Goal: Information Seeking & Learning: Learn about a topic

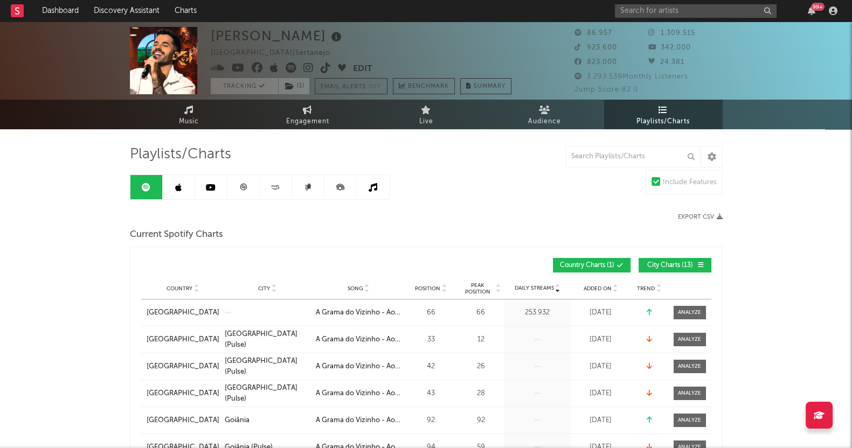
click at [672, 269] on button "City Charts ( 13 )" at bounding box center [674, 265] width 73 height 15
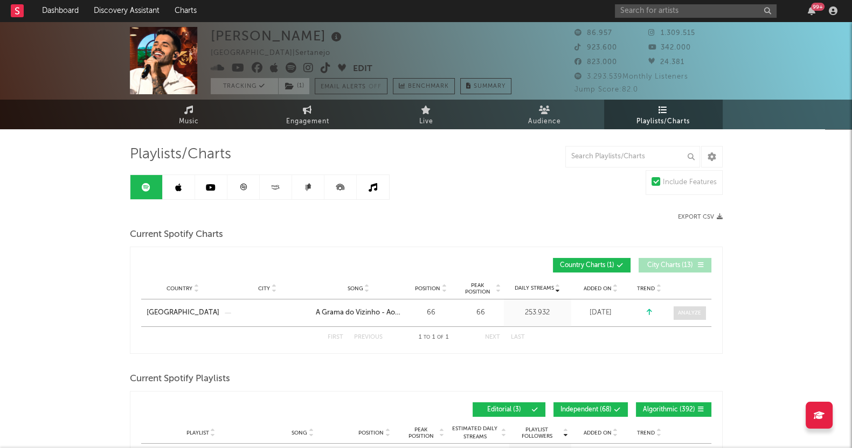
click at [692, 312] on div at bounding box center [689, 313] width 23 height 8
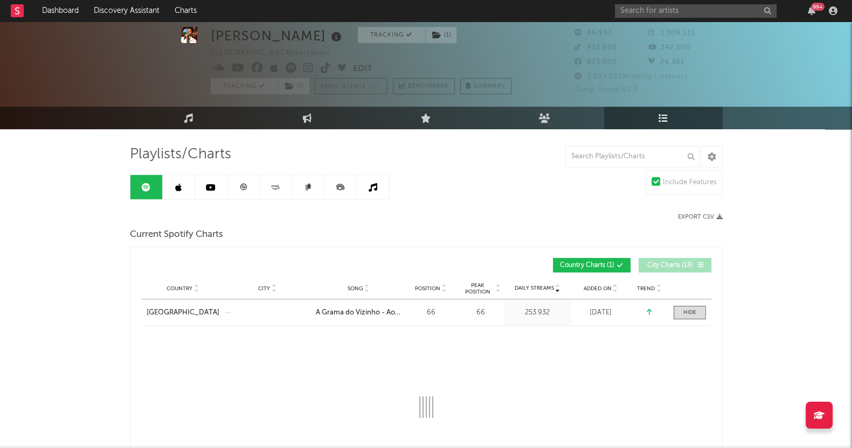
scroll to position [134, 0]
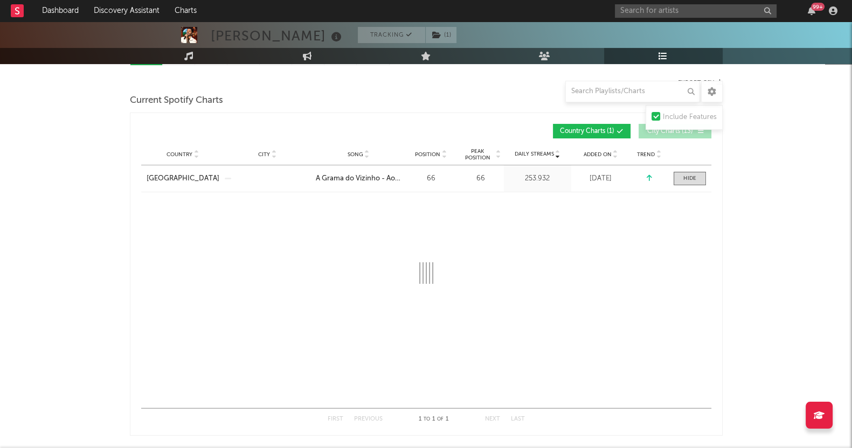
select select "1w"
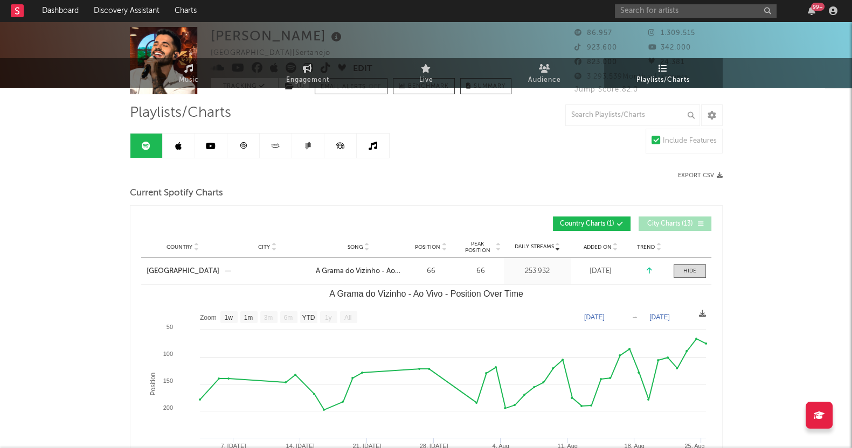
scroll to position [0, 0]
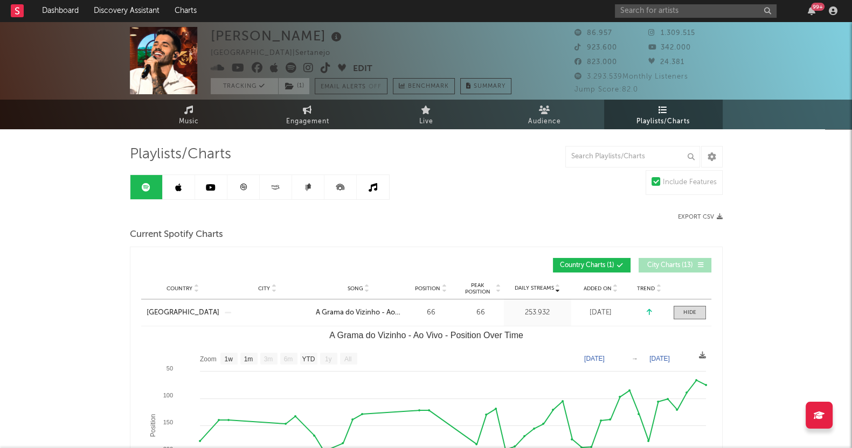
click at [175, 192] on link at bounding box center [179, 187] width 32 height 24
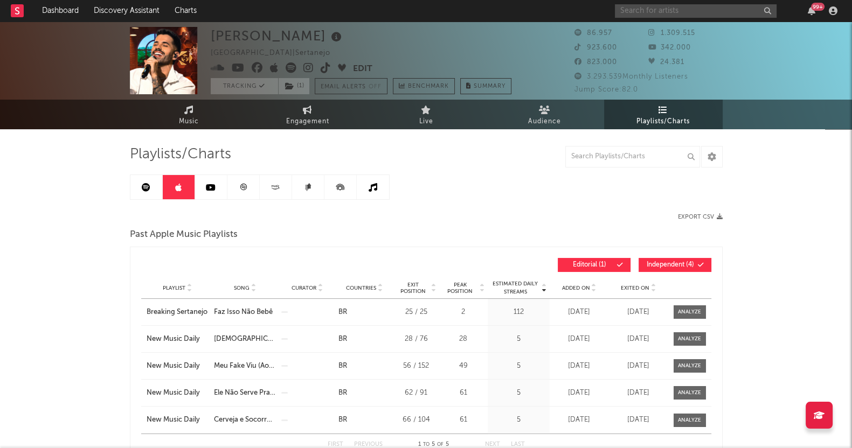
click at [638, 12] on input "text" at bounding box center [696, 10] width 162 height 13
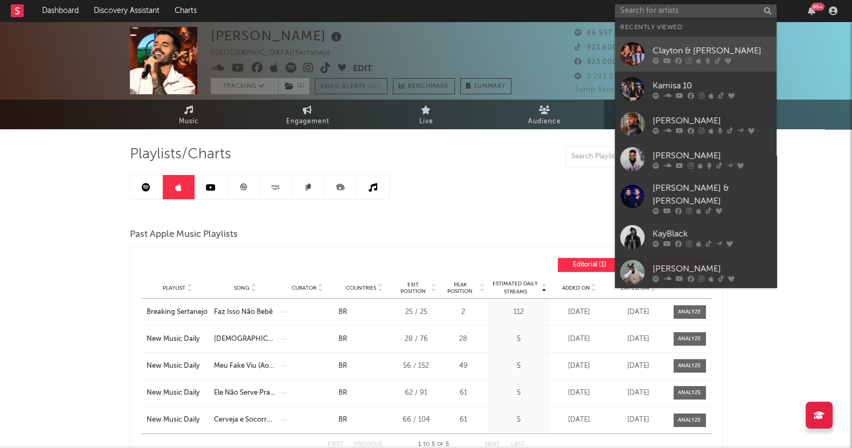
click at [674, 50] on div "Clayton & [PERSON_NAME]" at bounding box center [711, 50] width 119 height 13
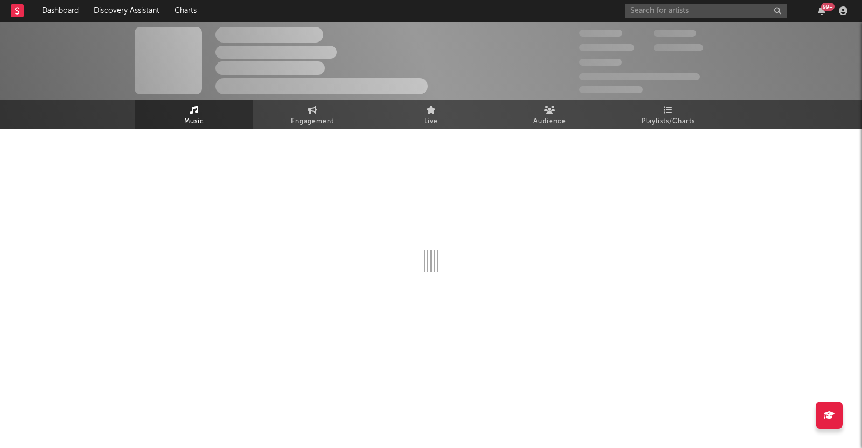
select select "6m"
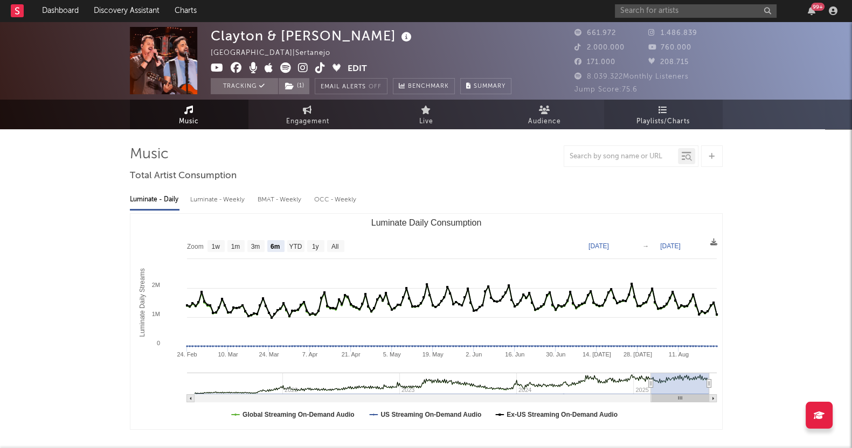
click at [671, 111] on link "Playlists/Charts" at bounding box center [663, 115] width 119 height 30
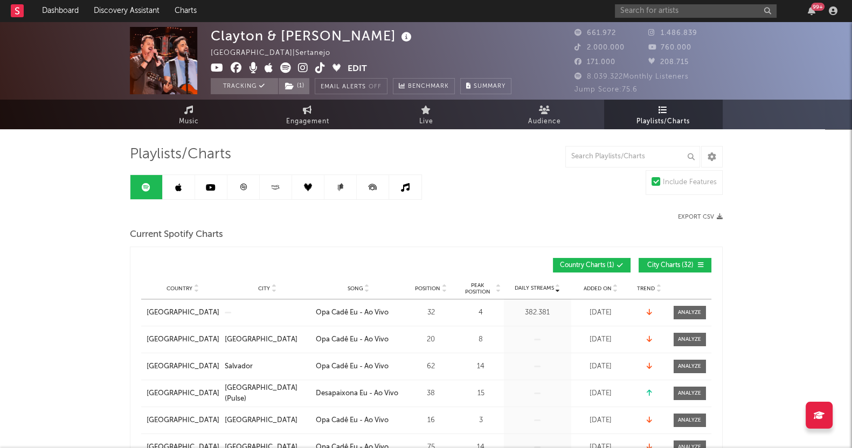
click at [182, 189] on link at bounding box center [179, 187] width 32 height 24
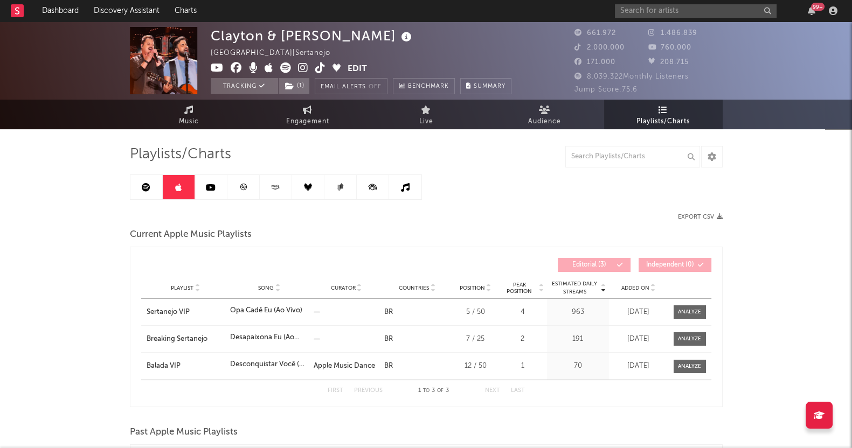
click at [203, 192] on link at bounding box center [211, 187] width 32 height 24
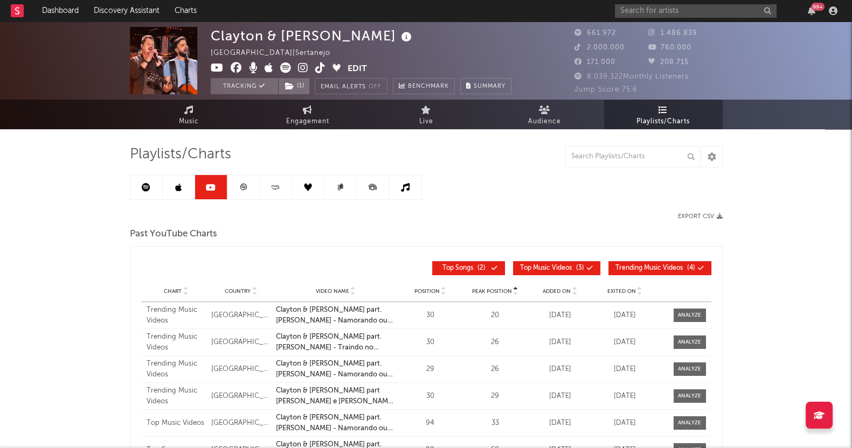
click at [239, 179] on link at bounding box center [243, 187] width 32 height 24
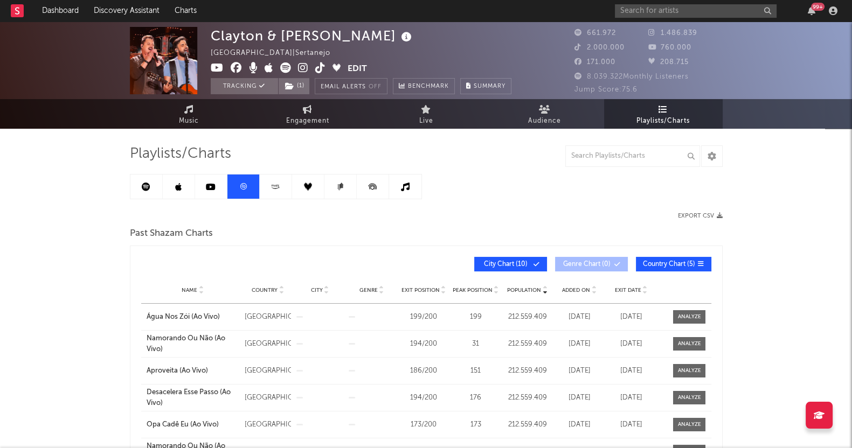
scroll to position [67, 0]
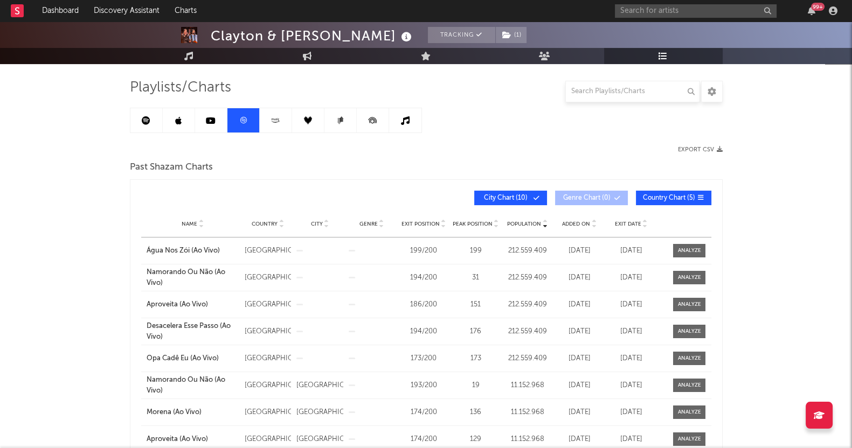
click at [277, 116] on icon at bounding box center [275, 120] width 12 height 8
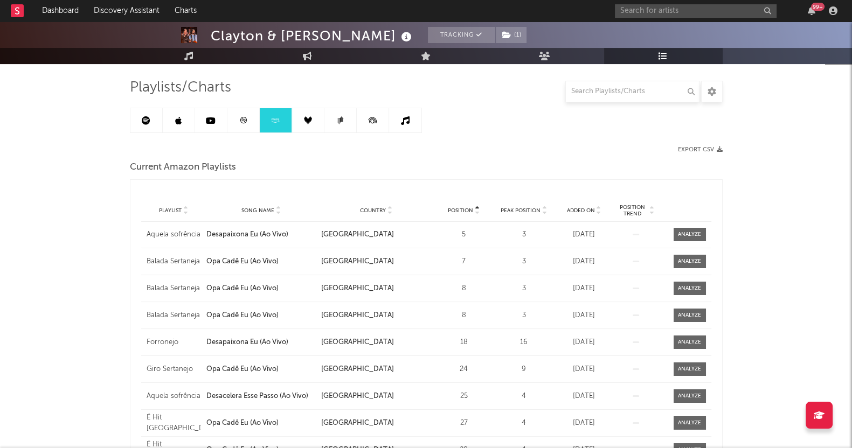
click at [304, 121] on icon at bounding box center [308, 120] width 8 height 8
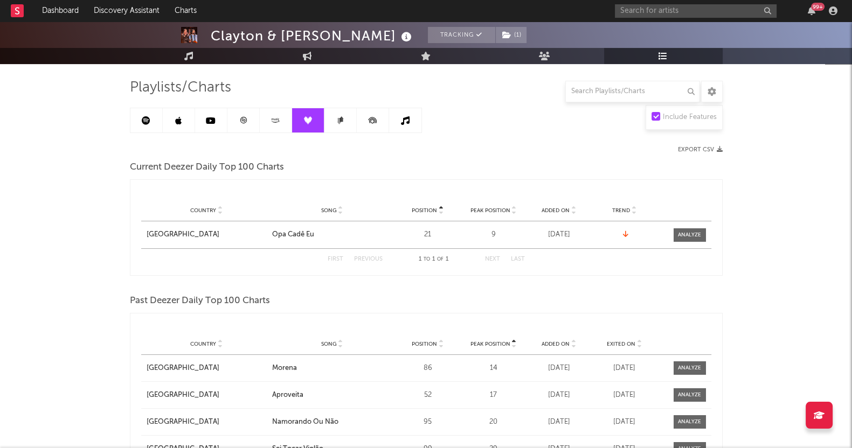
click at [336, 120] on icon at bounding box center [340, 120] width 8 height 8
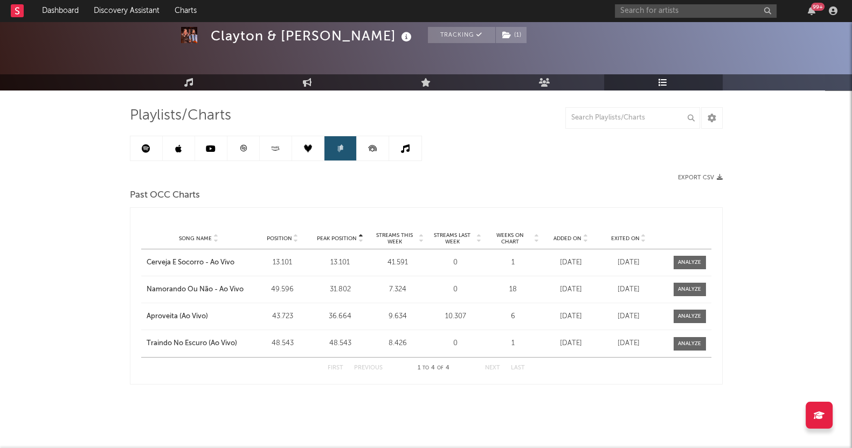
click at [369, 146] on icon at bounding box center [372, 148] width 8 height 6
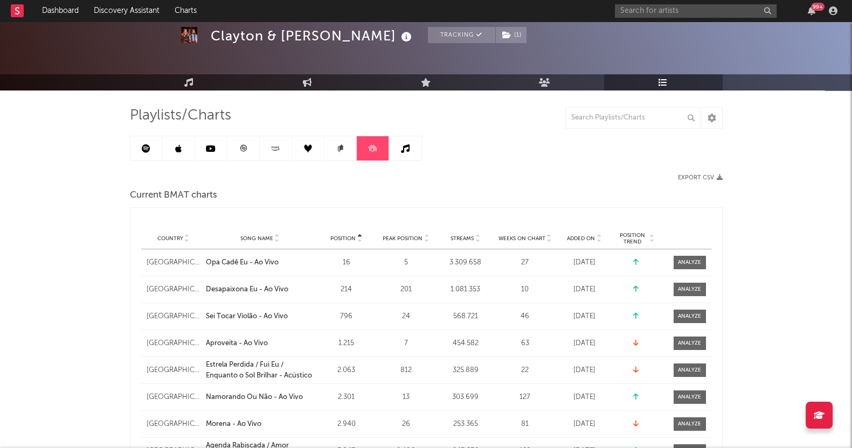
click at [395, 148] on link at bounding box center [405, 148] width 32 height 24
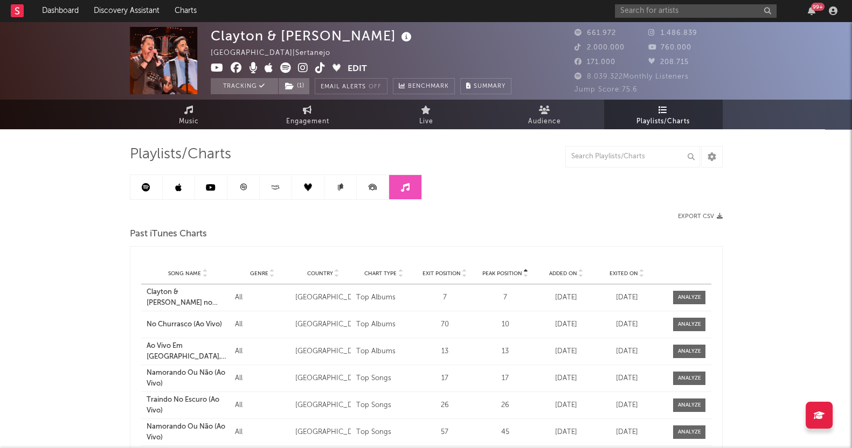
click at [367, 185] on icon at bounding box center [372, 187] width 24 height 24
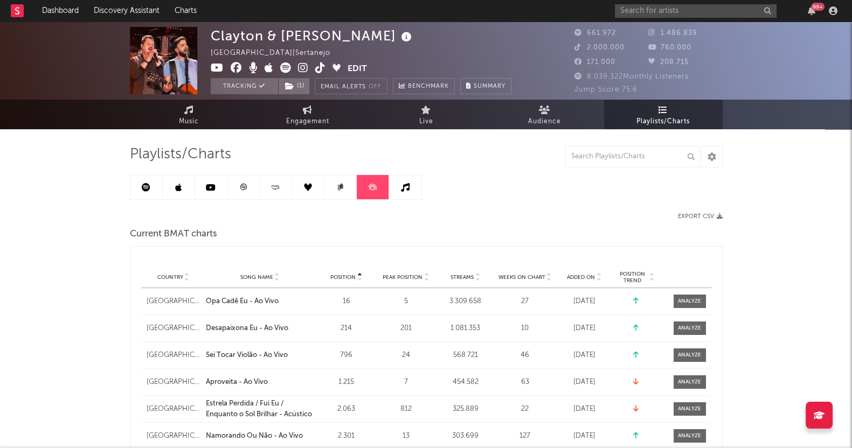
click at [346, 182] on link at bounding box center [340, 187] width 32 height 24
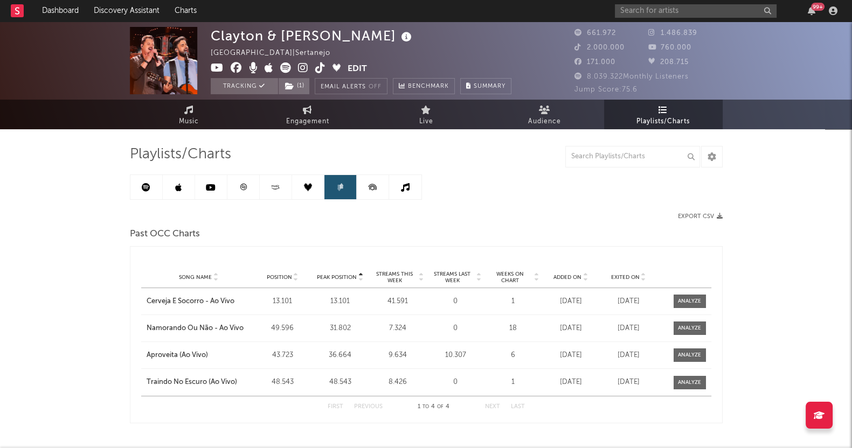
click at [320, 181] on link at bounding box center [308, 187] width 32 height 24
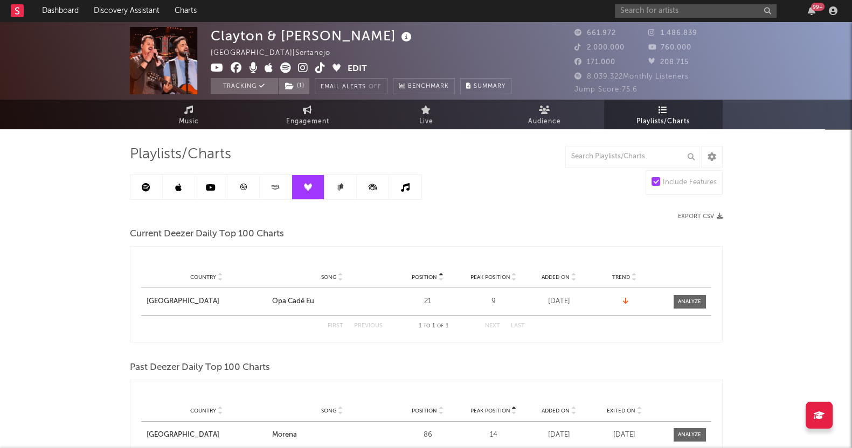
click at [291, 187] on link at bounding box center [276, 187] width 32 height 24
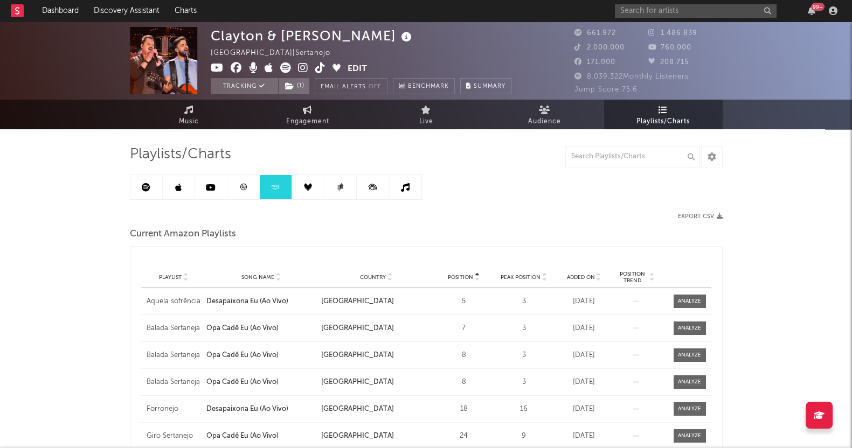
click at [240, 192] on link at bounding box center [243, 187] width 32 height 24
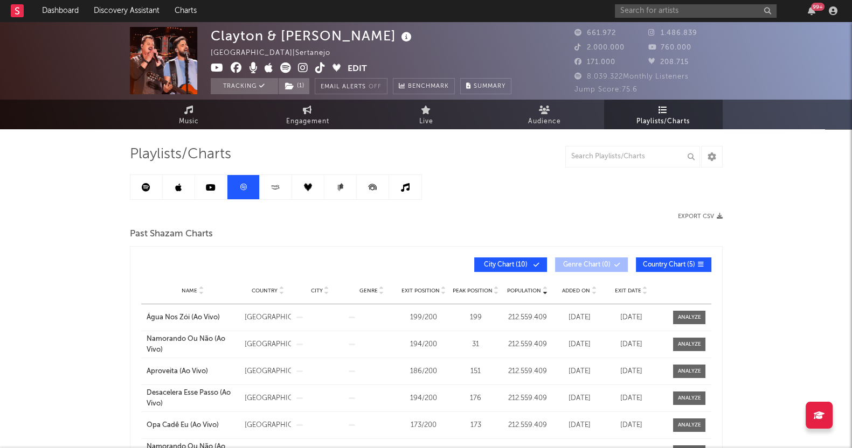
click at [148, 184] on icon at bounding box center [146, 187] width 9 height 9
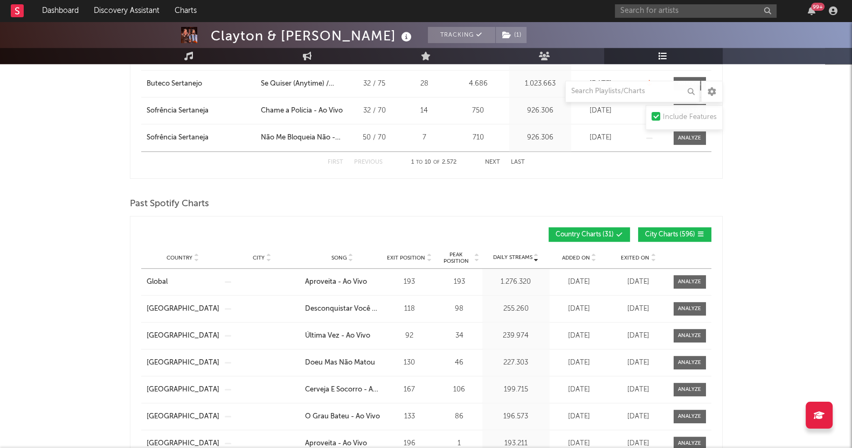
scroll to position [875, 0]
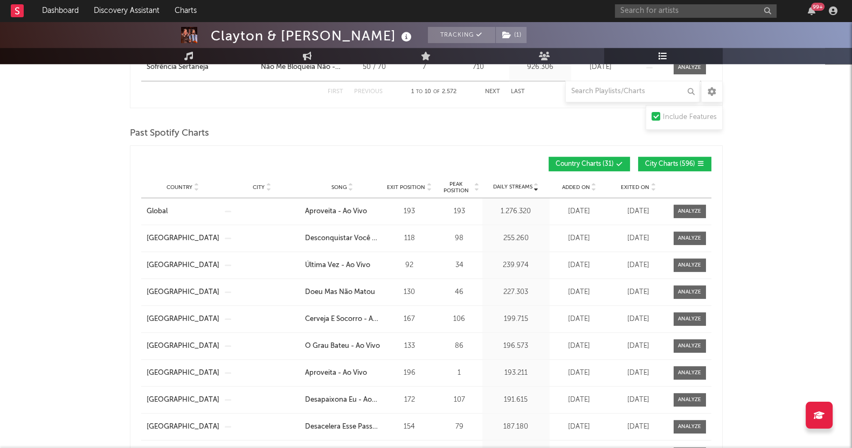
click at [655, 161] on span "City Charts ( 596 )" at bounding box center [670, 164] width 50 height 6
click at [632, 185] on span "Exited On" at bounding box center [635, 187] width 29 height 6
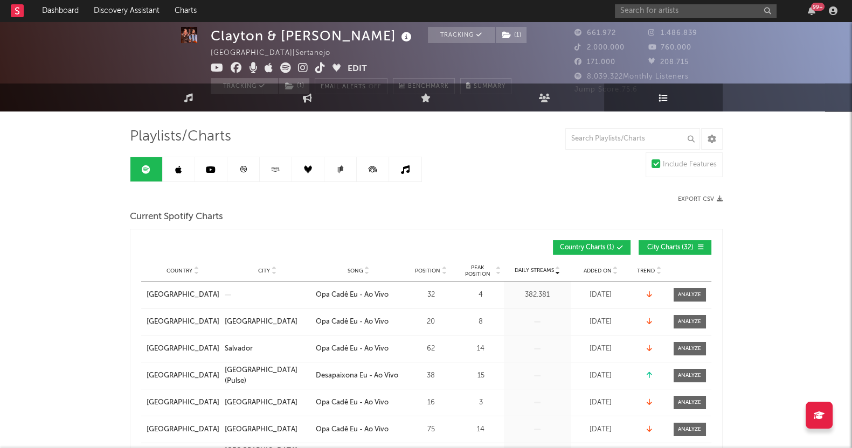
scroll to position [0, 0]
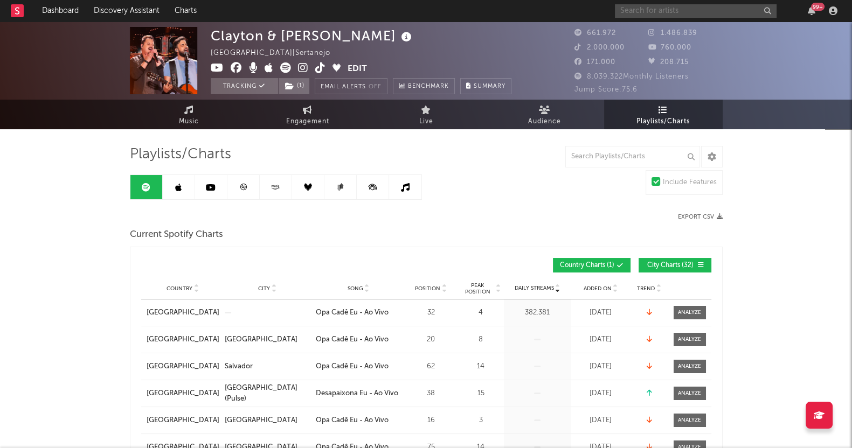
click at [673, 8] on input "text" at bounding box center [696, 10] width 162 height 13
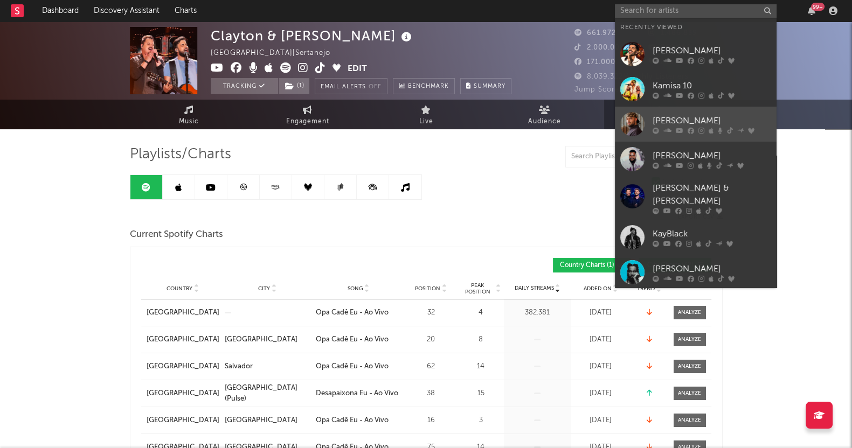
click at [668, 130] on icon at bounding box center [667, 130] width 8 height 6
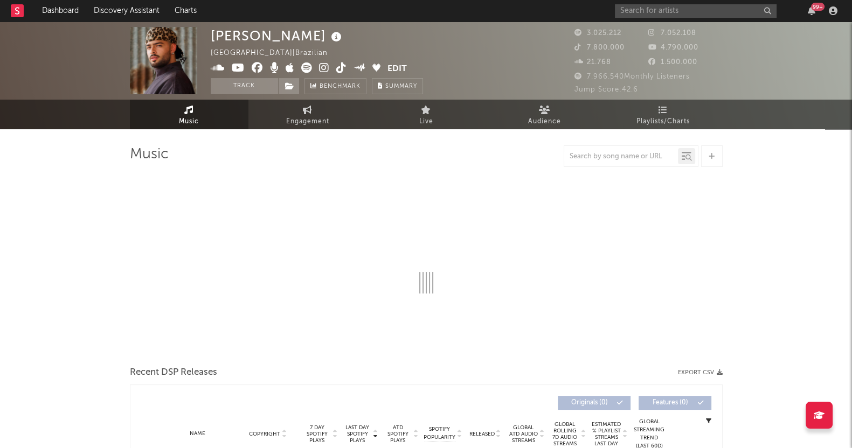
select select "6m"
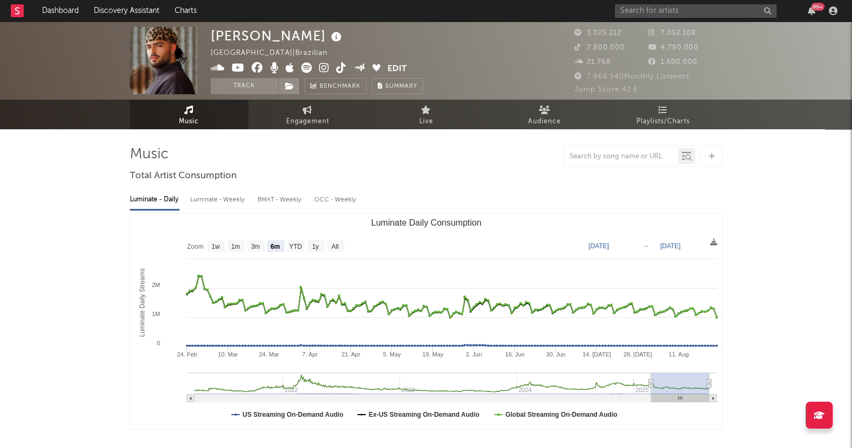
select select "6m"
click at [570, 119] on link "Audience" at bounding box center [544, 115] width 119 height 30
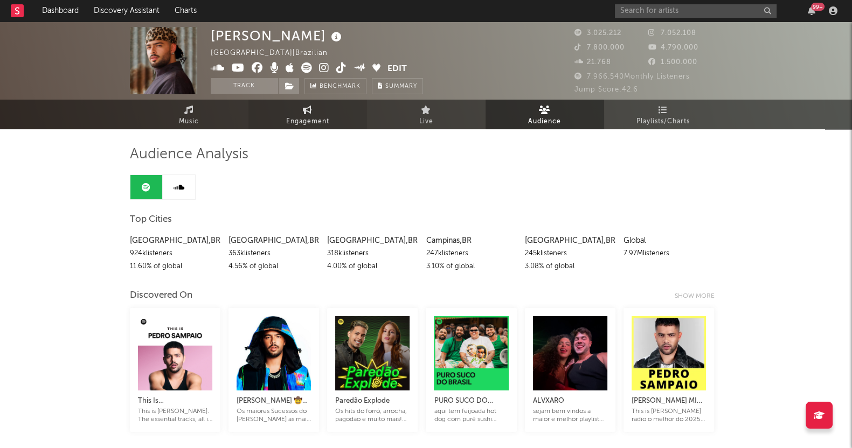
click at [299, 122] on span "Engagement" at bounding box center [307, 121] width 43 height 13
select select "1w"
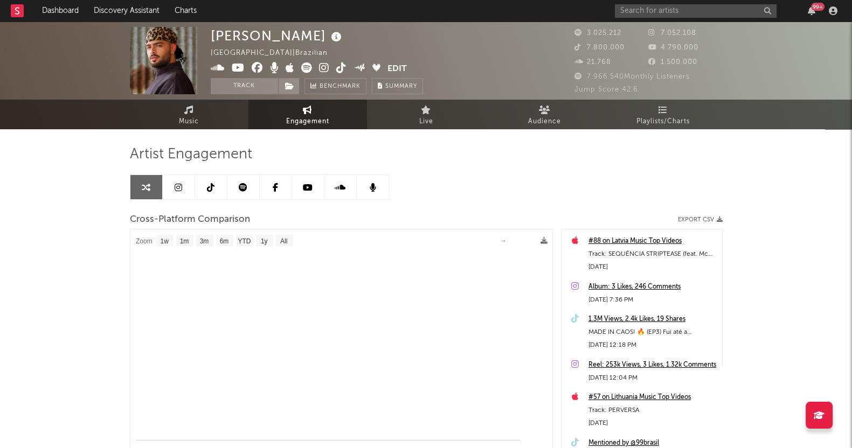
select select "1m"
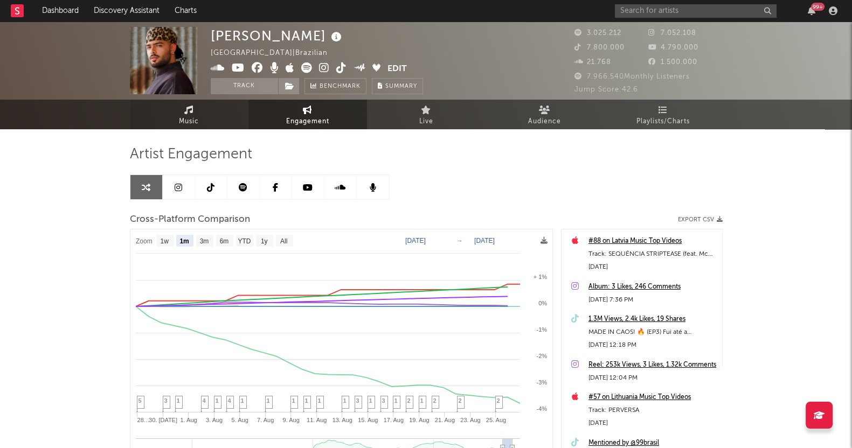
click at [185, 117] on span "Music" at bounding box center [189, 121] width 20 height 13
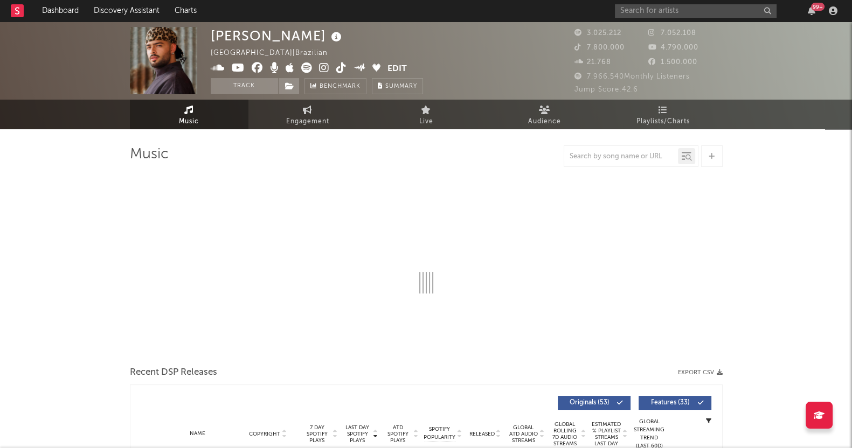
click at [189, 120] on span "Music" at bounding box center [189, 121] width 20 height 13
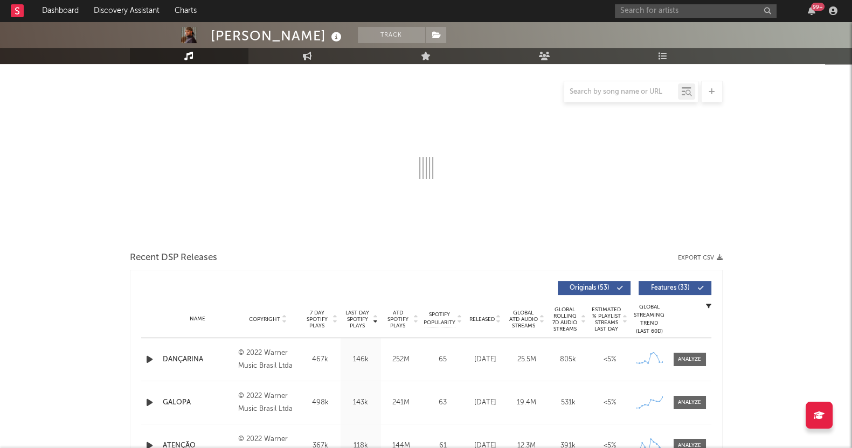
select select "6m"
